Goal: Check status: Check status

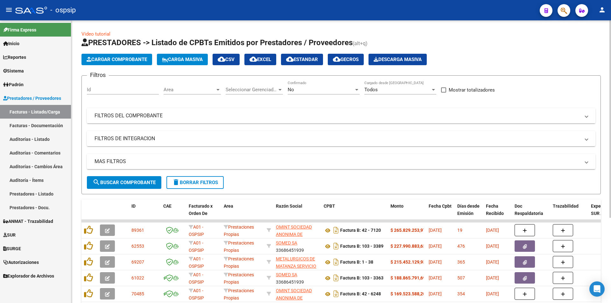
click at [286, 114] on mat-panel-title "FILTROS DEL COMPROBANTE" at bounding box center [336, 115] width 485 height 7
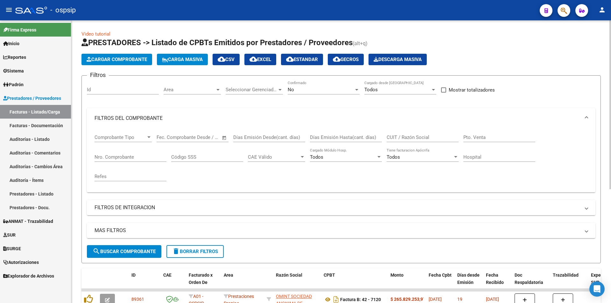
click at [105, 153] on div "Nro. Comprobante" at bounding box center [130, 155] width 72 height 14
click at [106, 156] on input "Nro. Comprobante" at bounding box center [130, 157] width 72 height 6
type input "11"
